Goal: Transaction & Acquisition: Purchase product/service

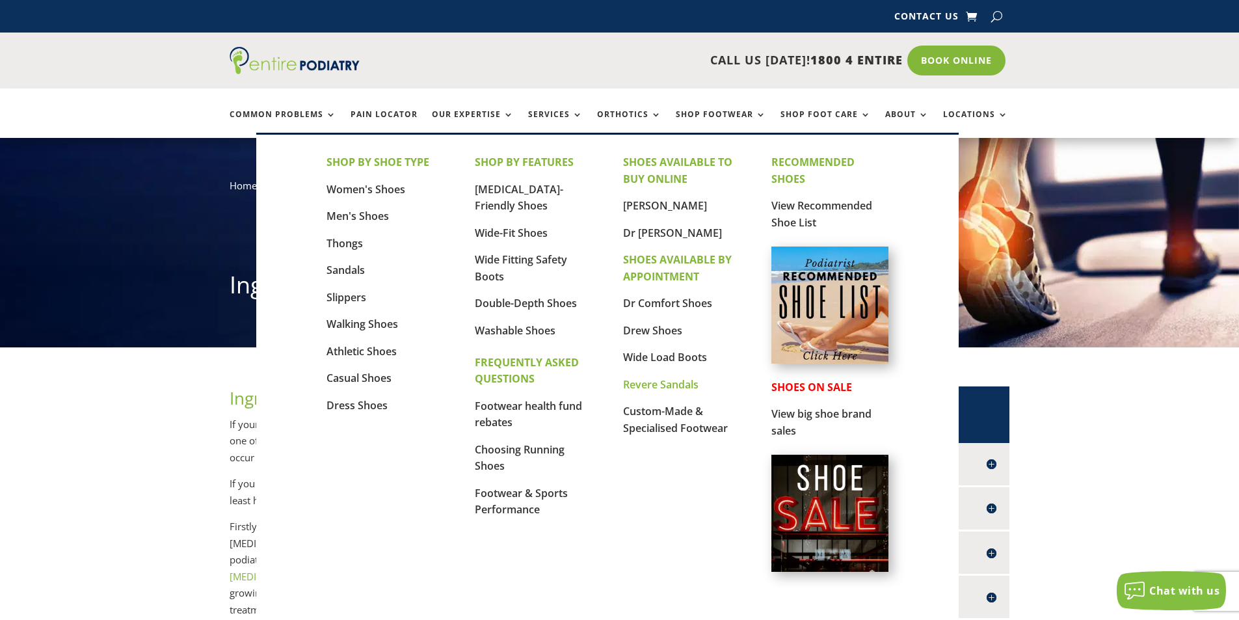
click at [676, 386] on link "Revere Sandals" at bounding box center [660, 384] width 75 height 14
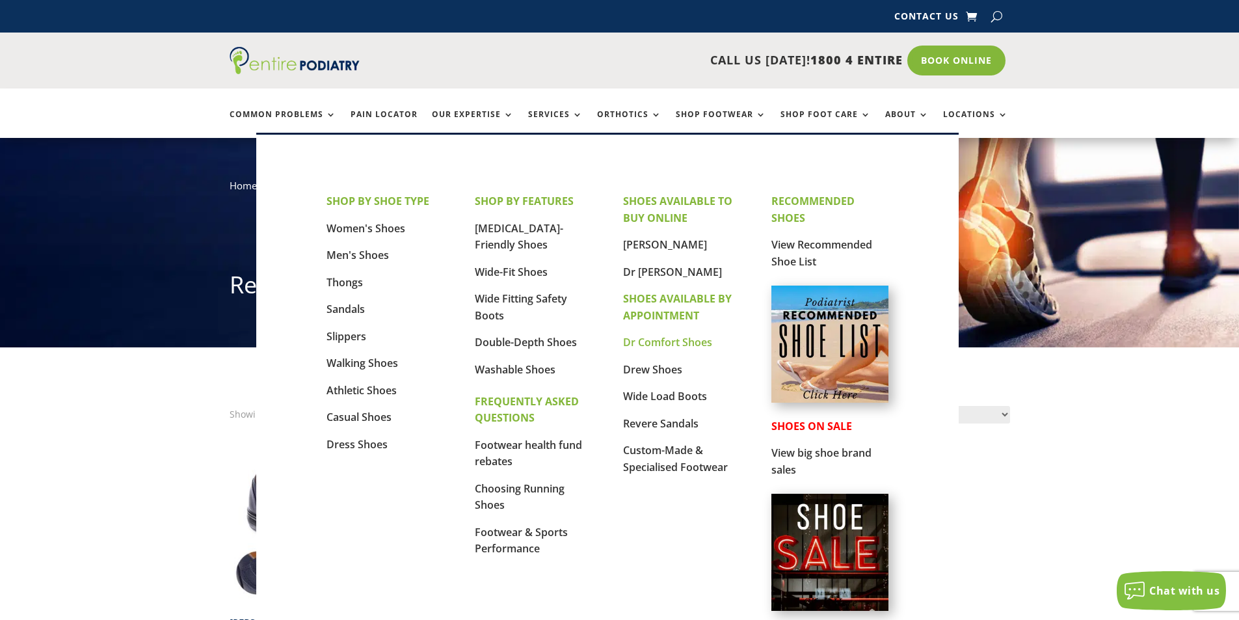
click at [694, 345] on link "Dr Comfort Shoes" at bounding box center [667, 342] width 89 height 14
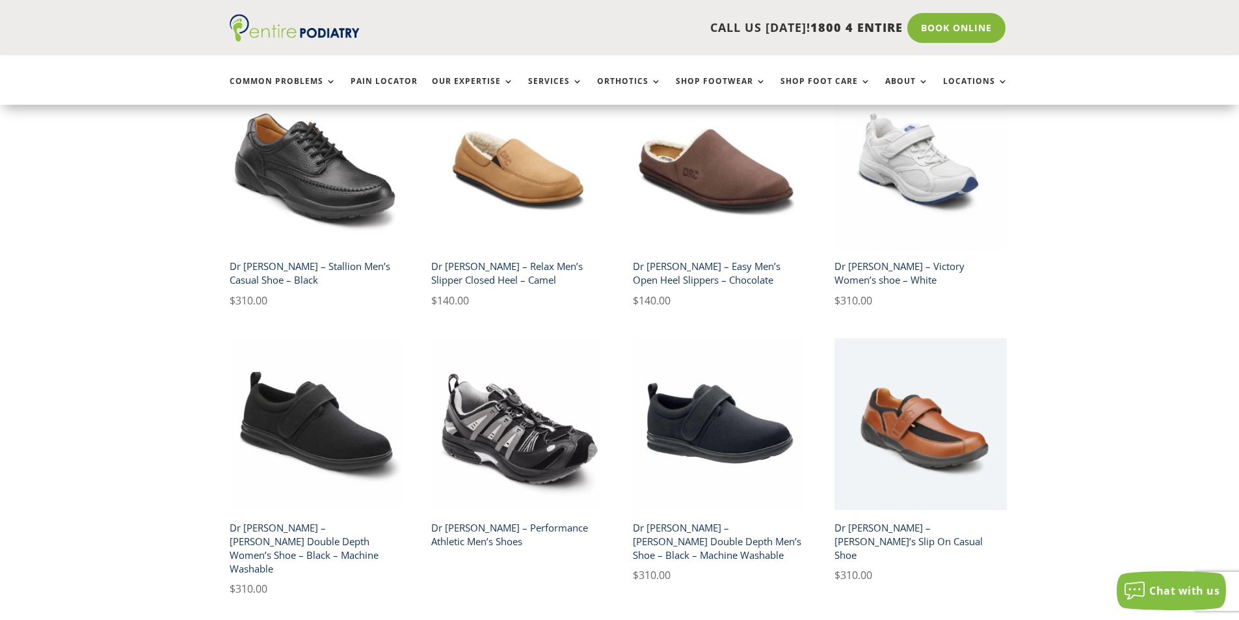
scroll to position [2290, 0]
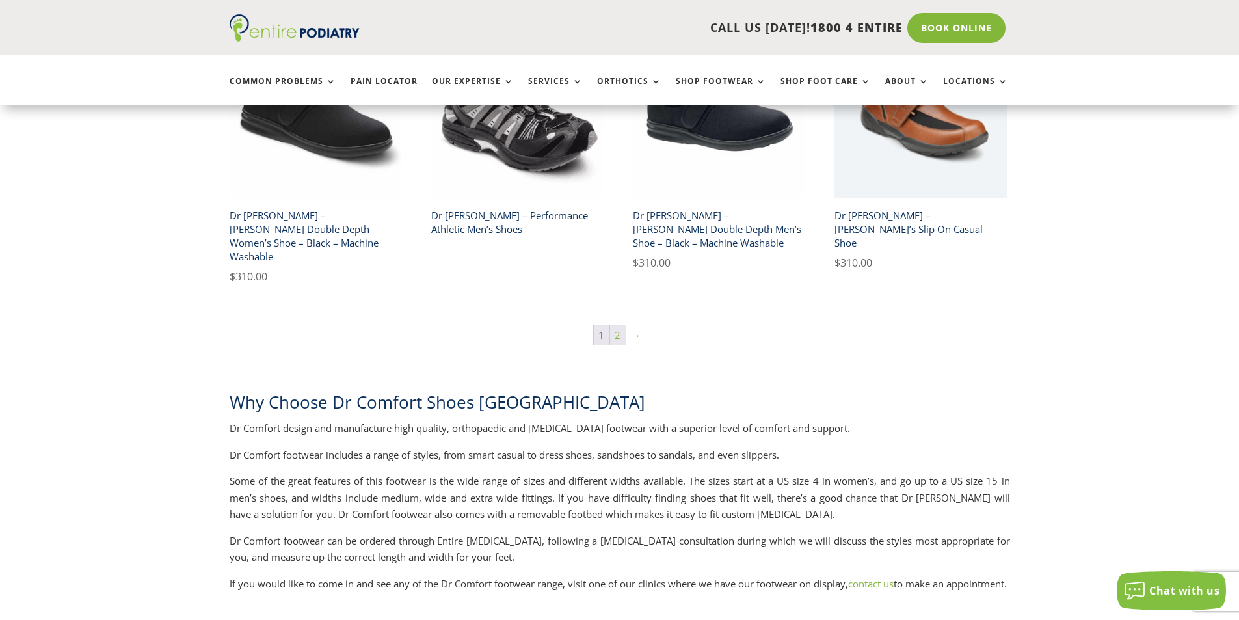
click at [619, 325] on link "2" at bounding box center [618, 335] width 16 height 20
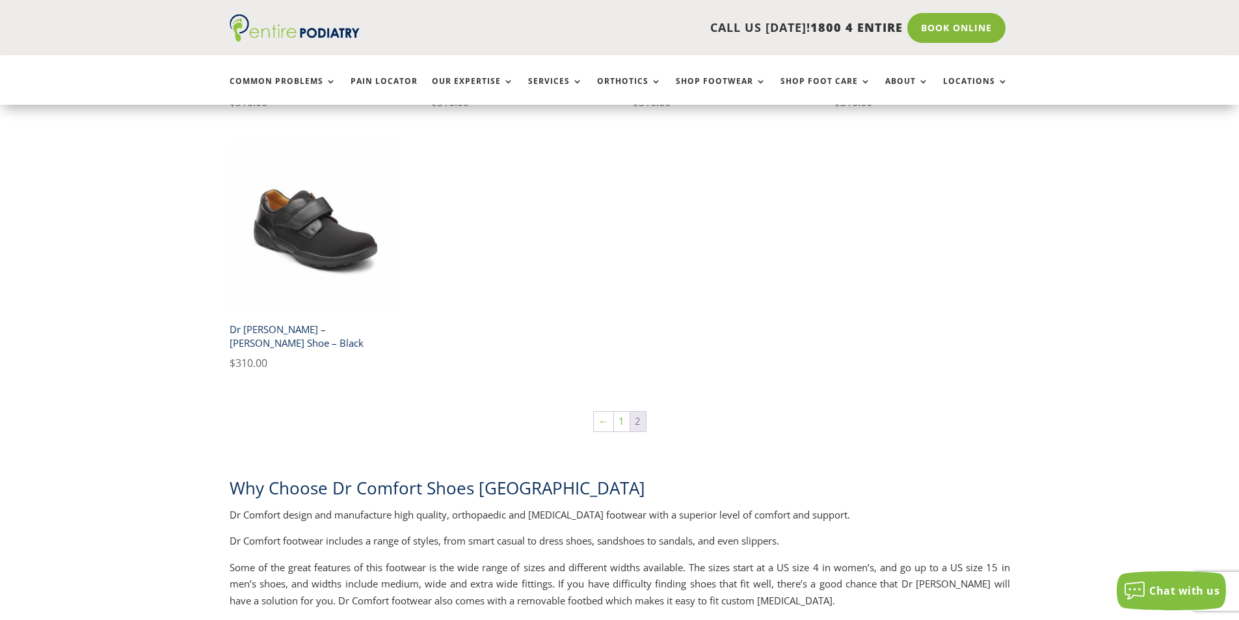
scroll to position [833, 0]
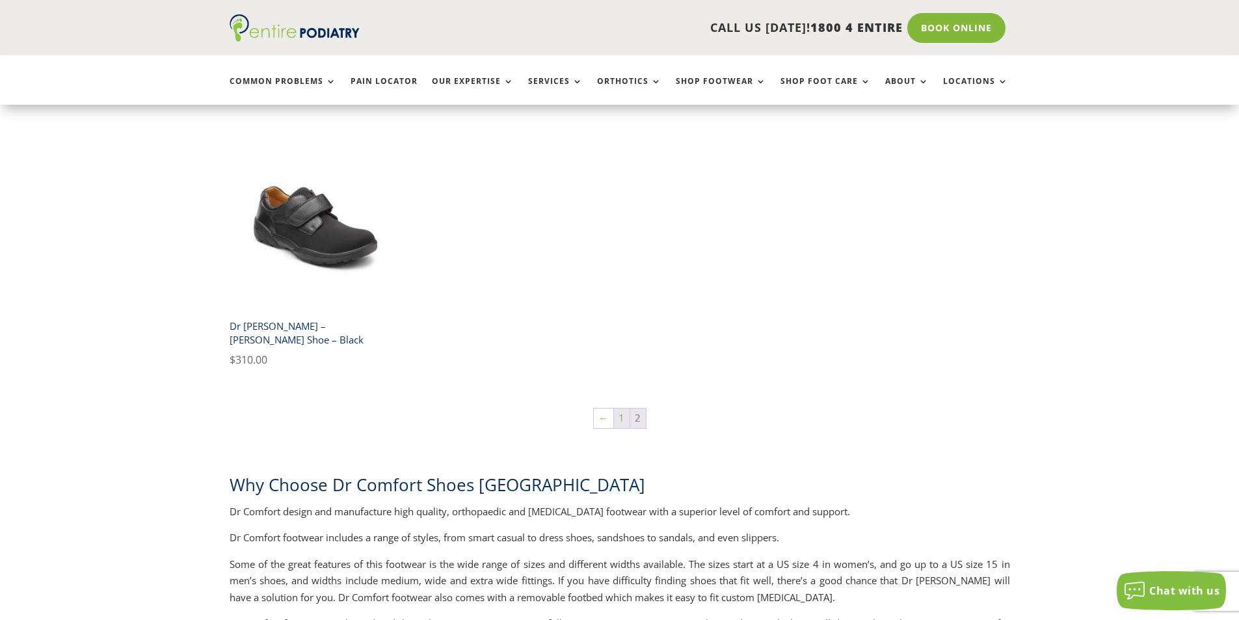
click at [624, 409] on link "1" at bounding box center [622, 419] width 16 height 20
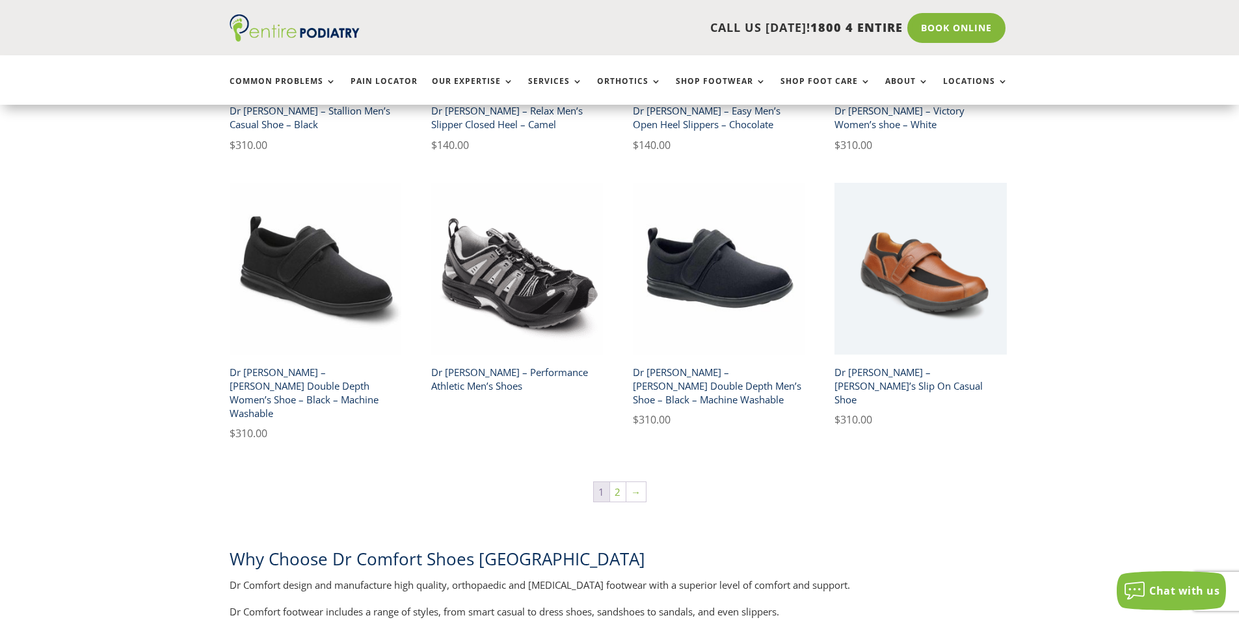
scroll to position [2134, 0]
click at [609, 481] on span "1" at bounding box center [602, 491] width 16 height 20
click at [614, 481] on link "2" at bounding box center [618, 491] width 16 height 20
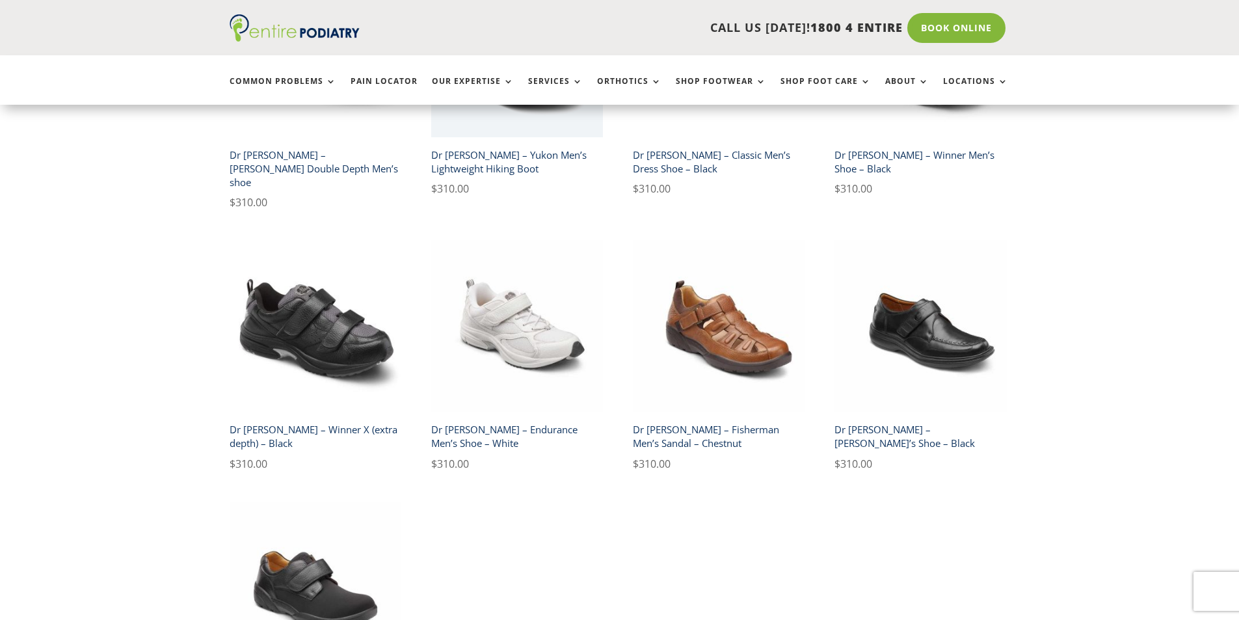
scroll to position [468, 0]
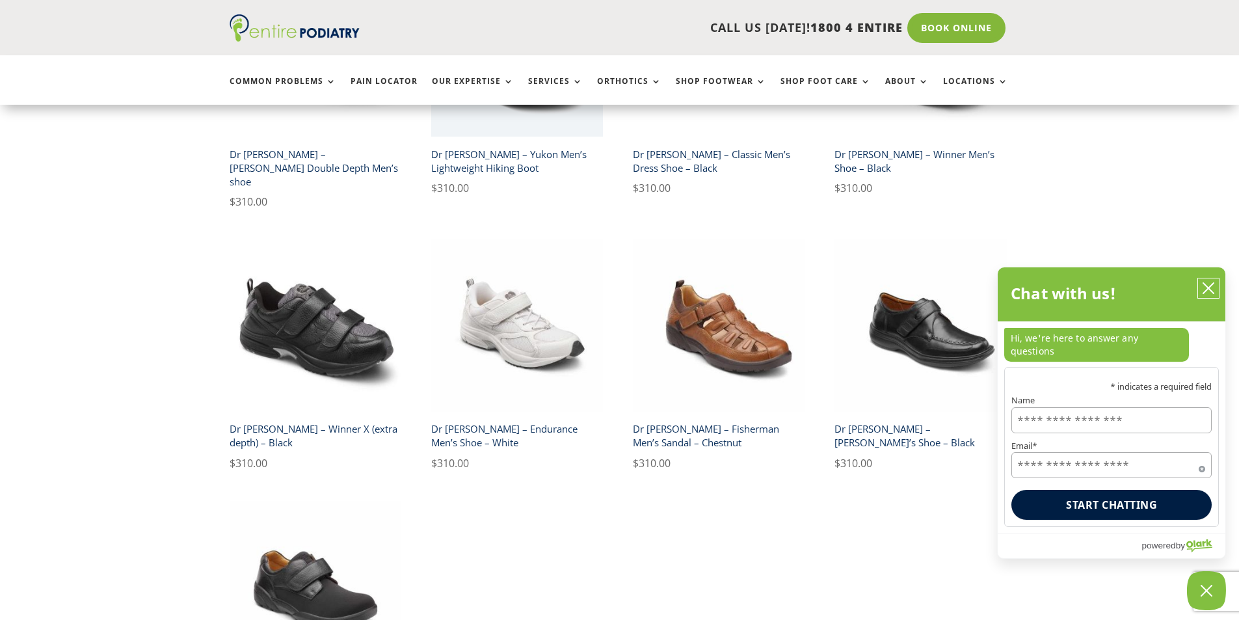
click at [1213, 295] on icon "close chatbox" at bounding box center [1208, 288] width 13 height 13
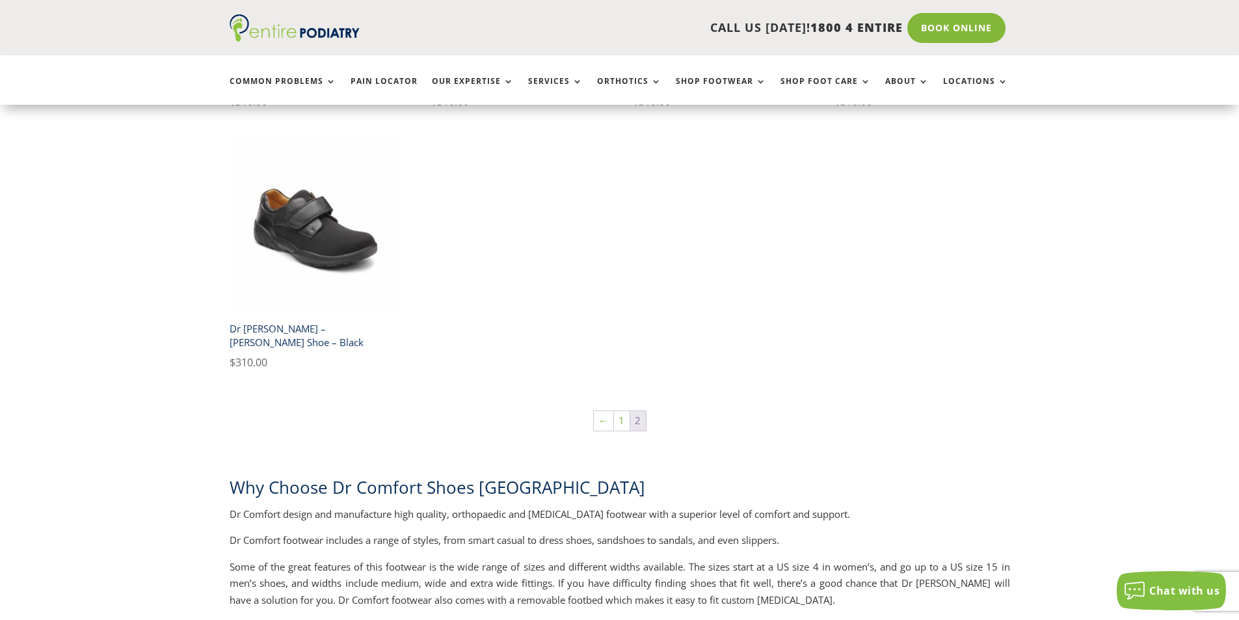
scroll to position [833, 0]
click at [616, 409] on link "1" at bounding box center [622, 419] width 16 height 20
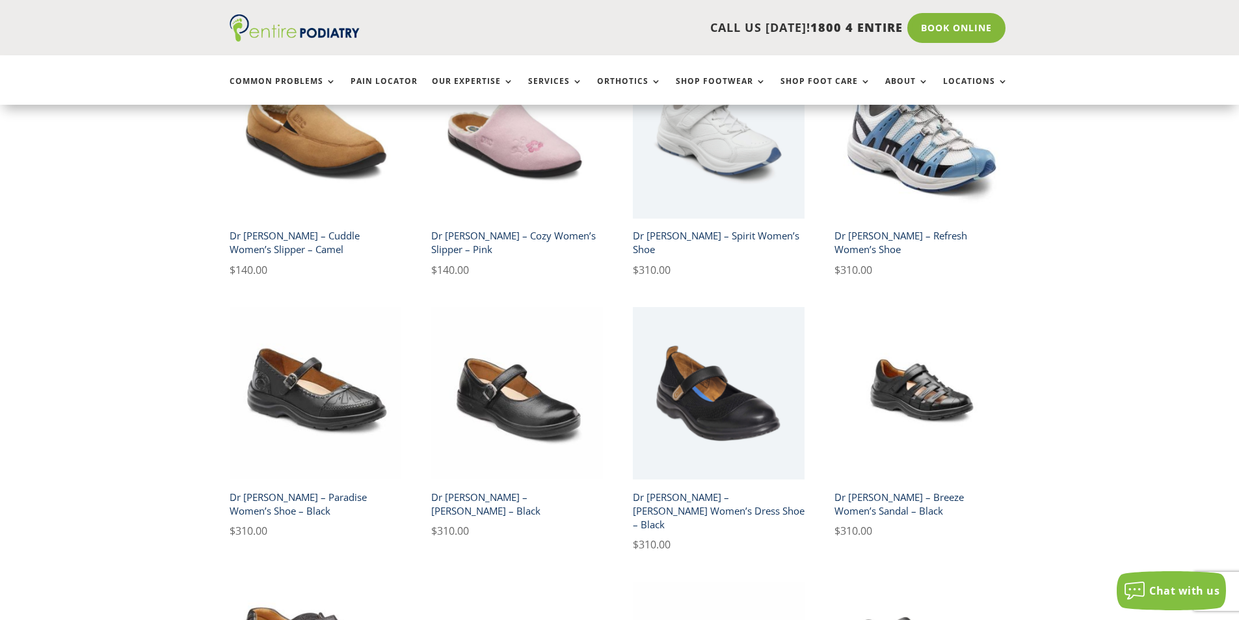
scroll to position [1197, 0]
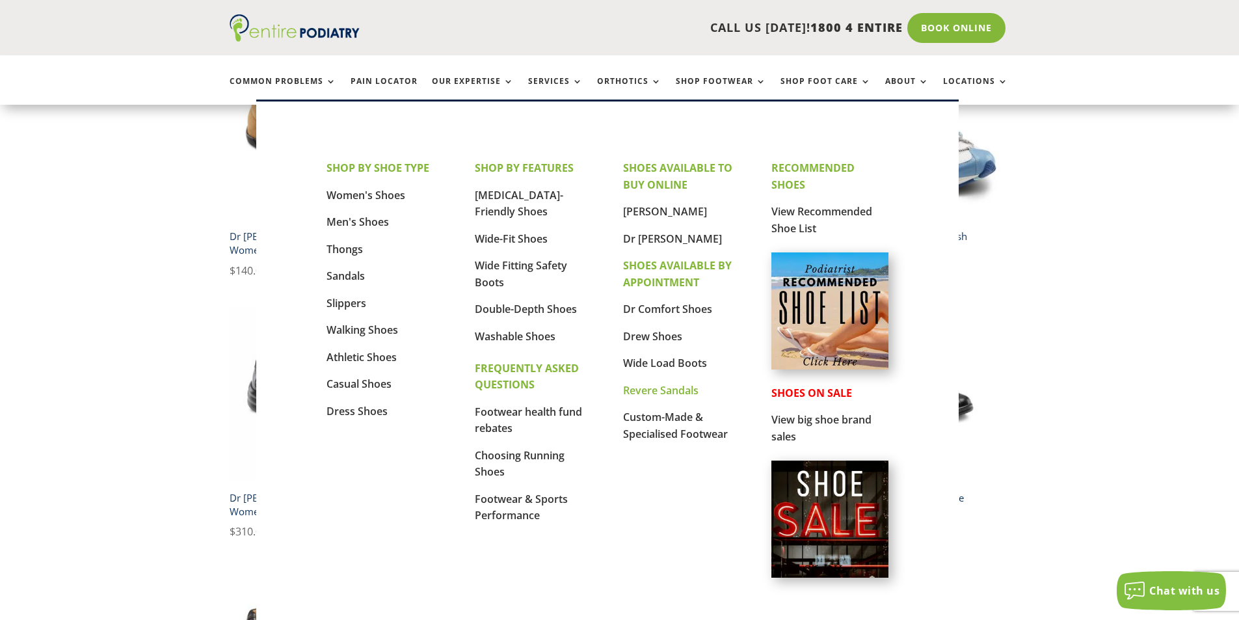
click at [667, 390] on link "Revere Sandals" at bounding box center [660, 390] width 75 height 14
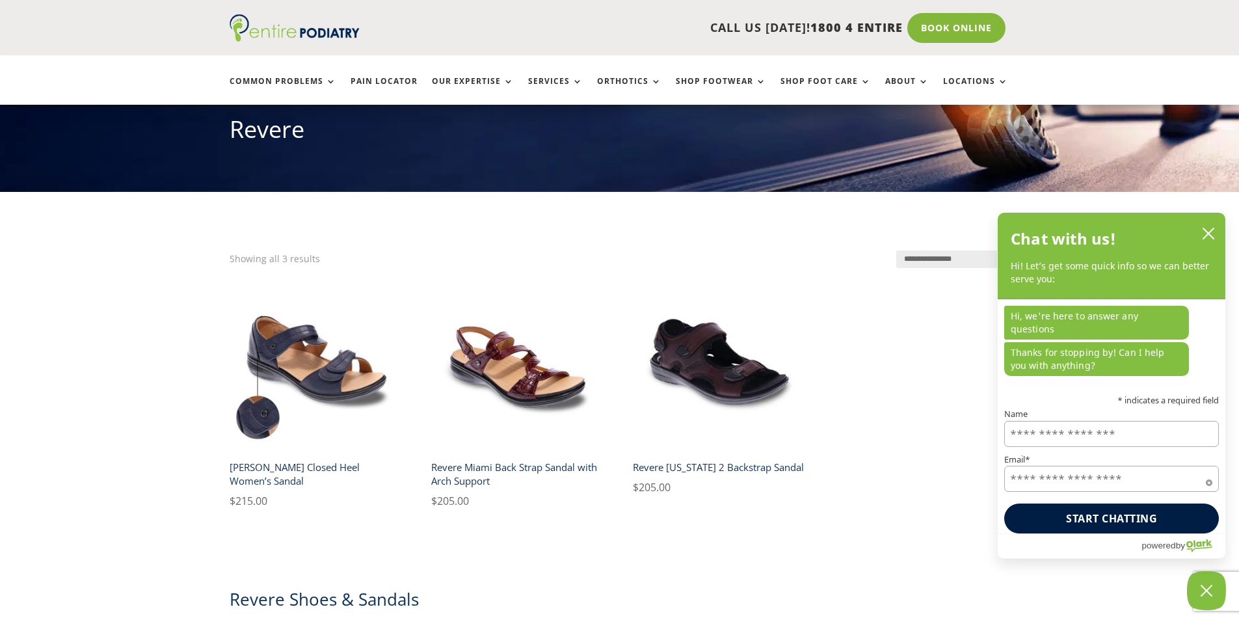
scroll to position [156, 0]
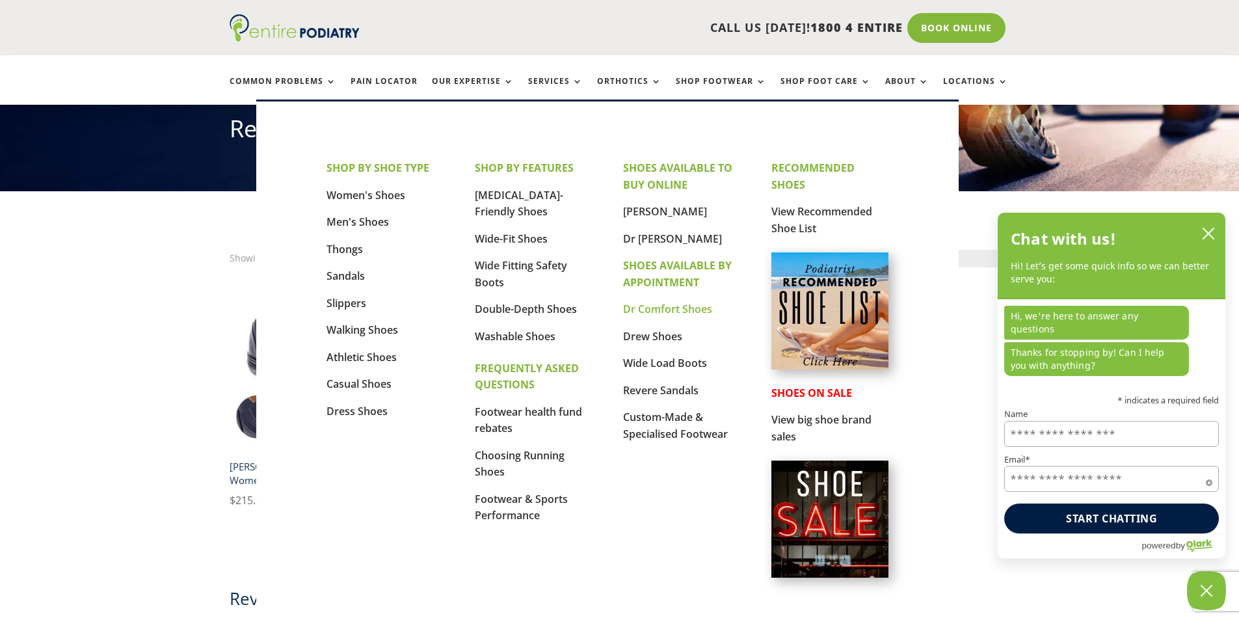
click at [673, 313] on link "Dr Comfort Shoes" at bounding box center [667, 309] width 89 height 14
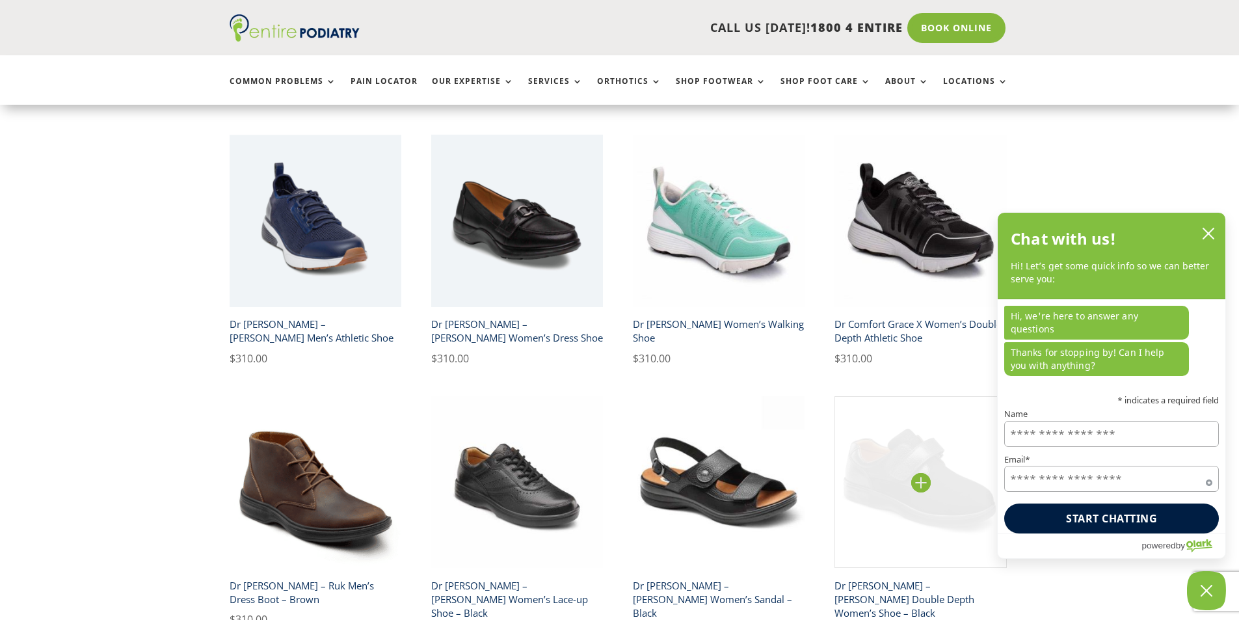
scroll to position [781, 0]
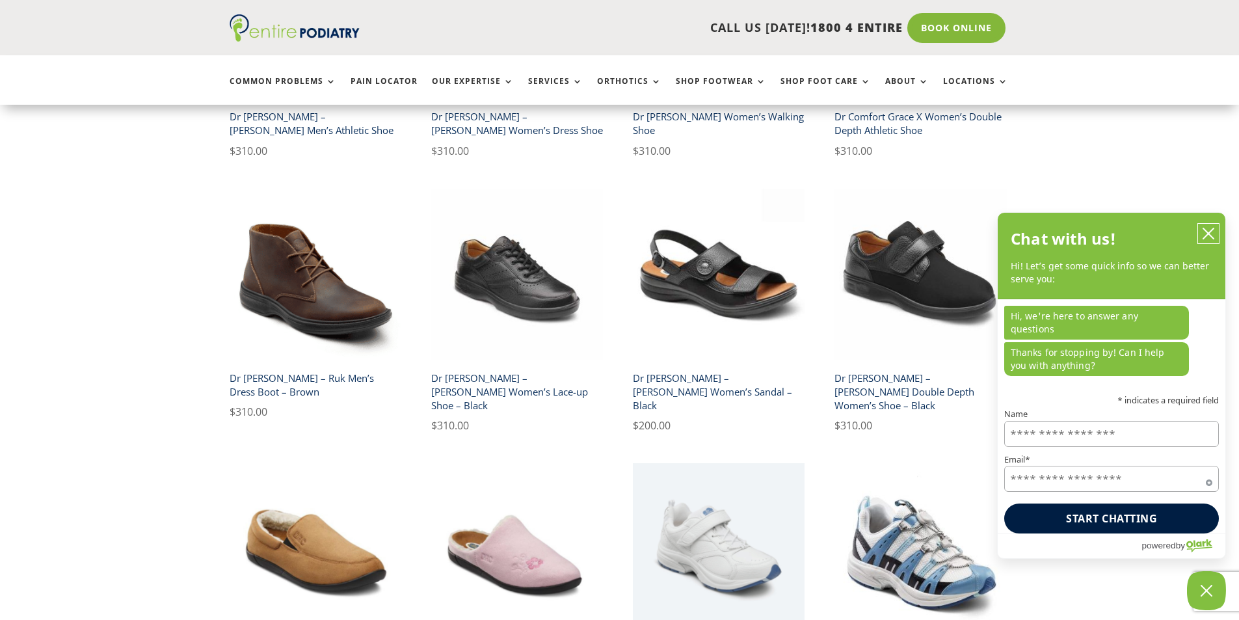
click at [1211, 240] on icon "close chatbox" at bounding box center [1208, 233] width 13 height 13
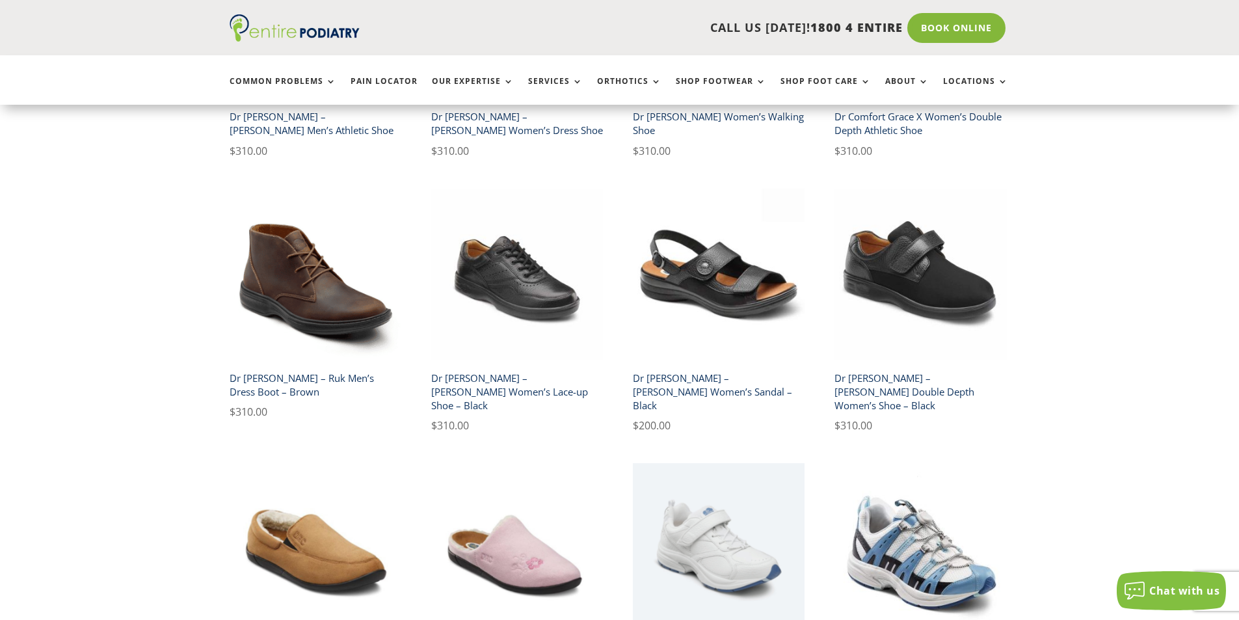
scroll to position [885, 0]
